Goal: Transaction & Acquisition: Obtain resource

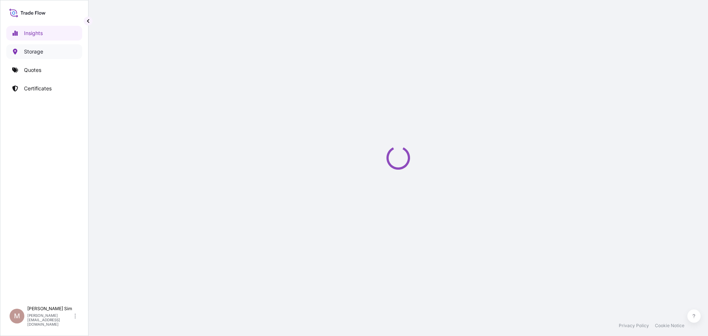
click at [46, 48] on link "Storage" at bounding box center [44, 51] width 76 height 15
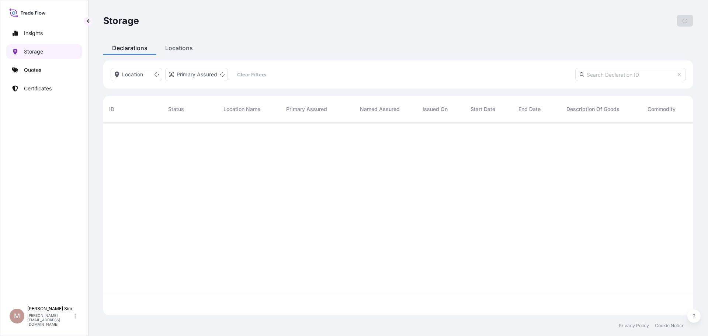
scroll to position [191, 584]
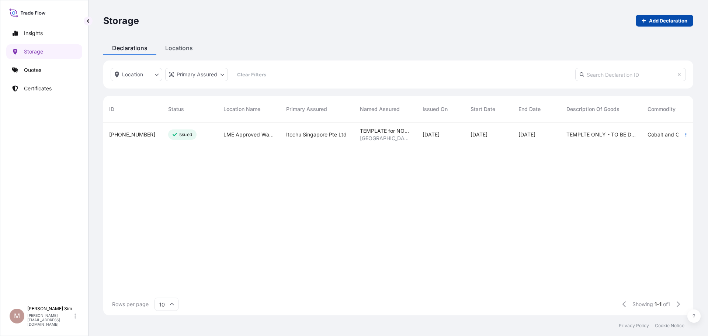
click at [653, 17] on p "Add Declaration" at bounding box center [668, 20] width 38 height 7
select select "32029"
select select "USD"
select select "mt"
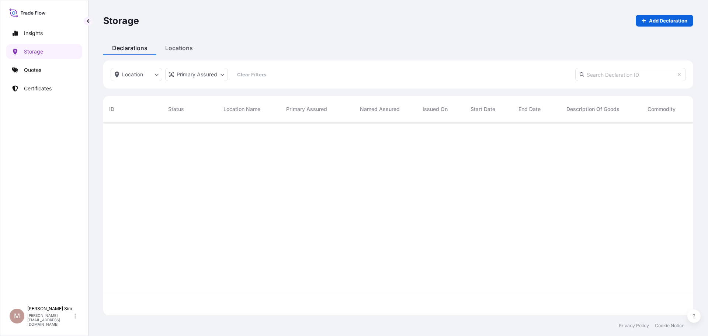
scroll to position [191, 584]
click at [32, 74] on link "Quotes" at bounding box center [44, 70] width 76 height 15
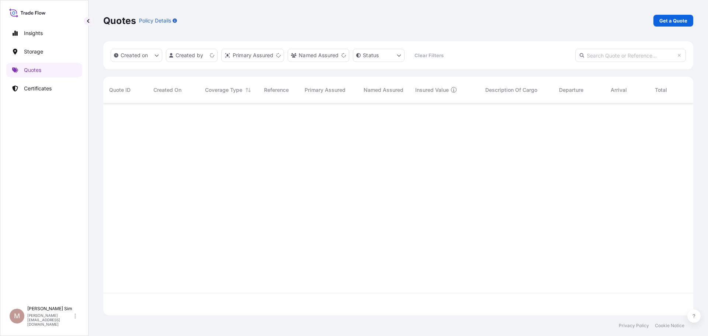
scroll to position [211, 584]
click at [674, 24] on p "Get a Quote" at bounding box center [673, 20] width 28 height 7
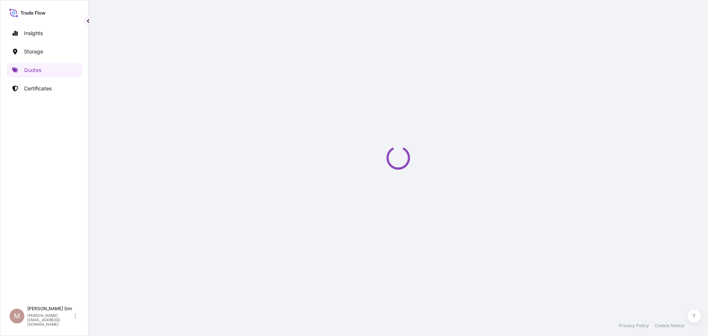
select select "Sea"
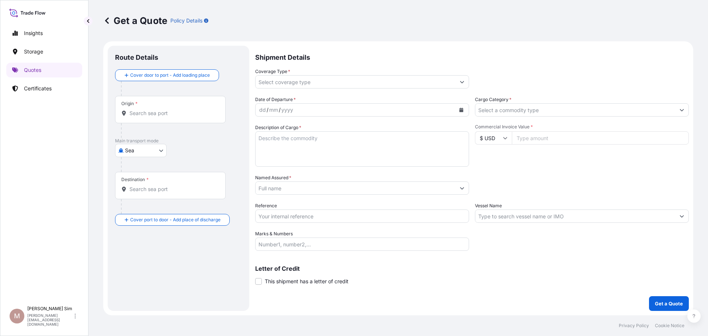
click at [511, 107] on input "Cargo Category *" at bounding box center [575, 109] width 200 height 13
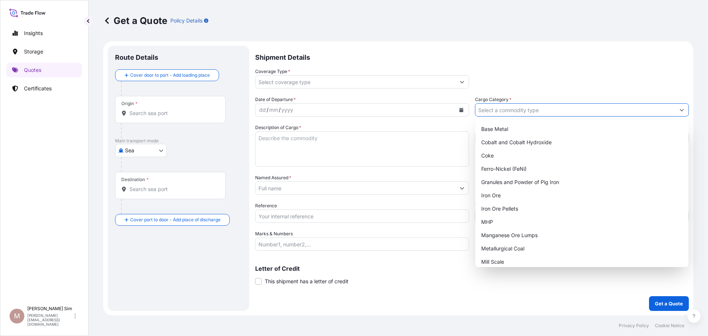
click at [386, 80] on input "Coverage Type *" at bounding box center [355, 81] width 200 height 13
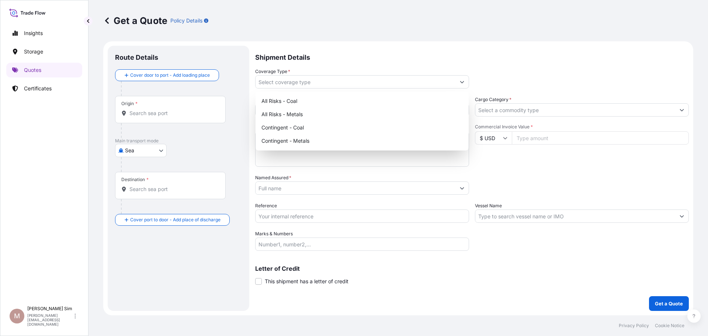
click at [403, 54] on p "Shipment Details" at bounding box center [472, 57] width 434 height 22
